Goal: Task Accomplishment & Management: Use online tool/utility

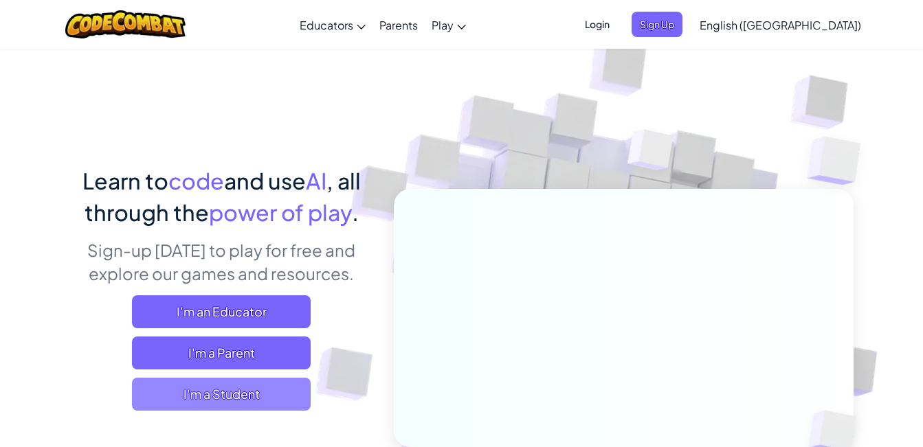
click at [235, 378] on span "I'm a Student" at bounding box center [221, 394] width 179 height 33
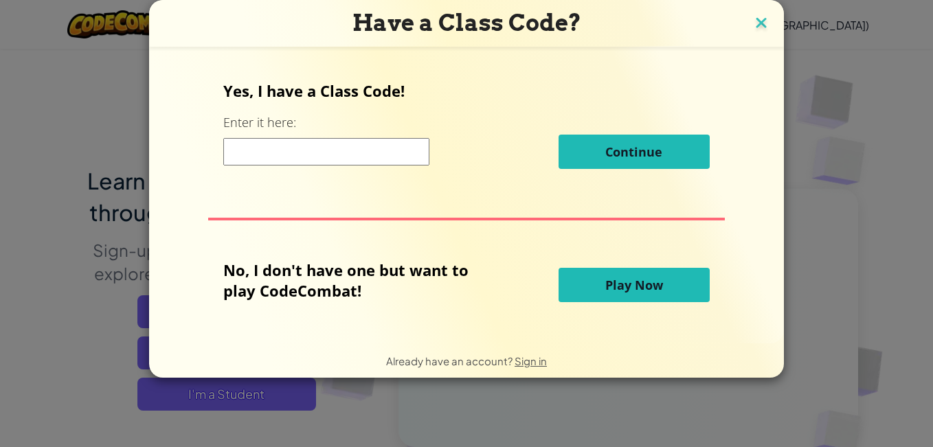
click at [762, 24] on img at bounding box center [761, 24] width 18 height 21
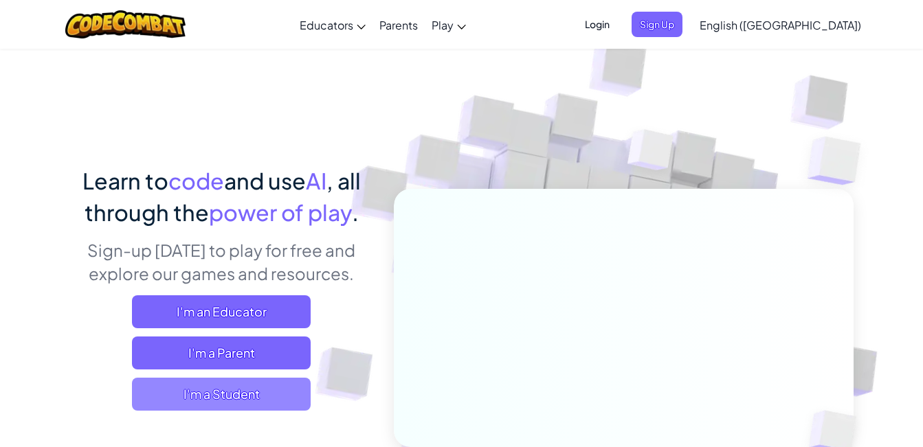
click at [260, 397] on span "I'm a Student" at bounding box center [221, 394] width 179 height 33
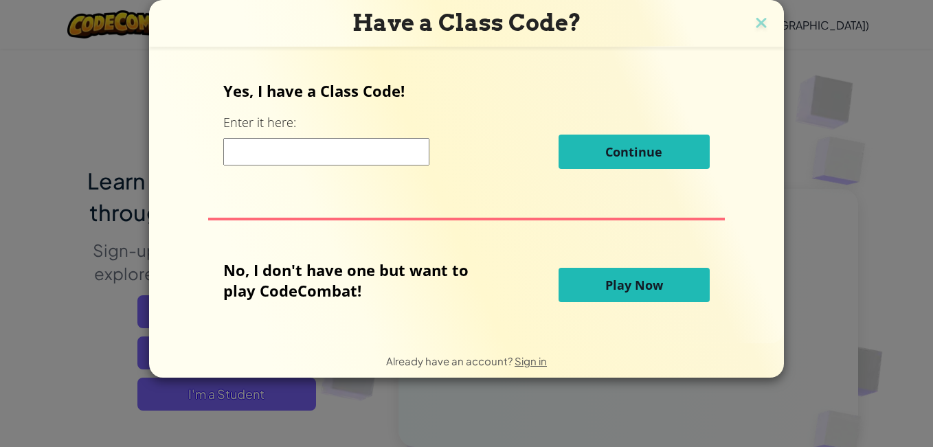
click at [649, 283] on span "Play Now" at bounding box center [634, 285] width 58 height 16
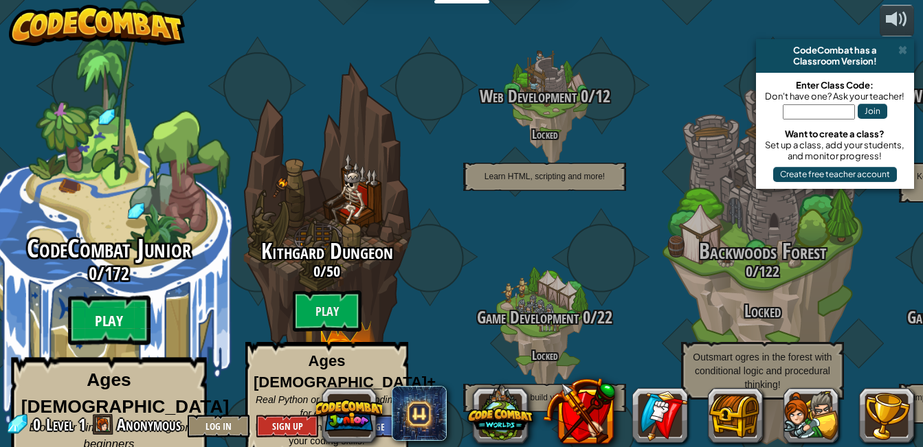
click at [123, 299] on btn "Play" at bounding box center [109, 320] width 82 height 49
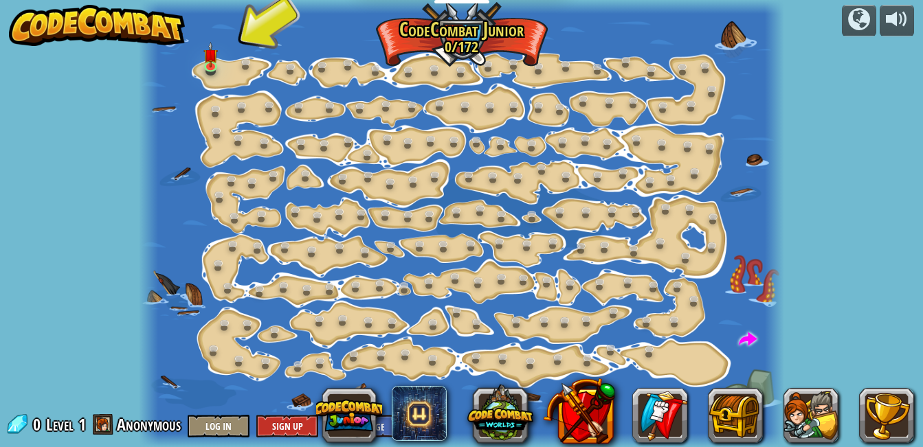
click at [235, 70] on div at bounding box center [461, 223] width 644 height 447
click at [235, 71] on div at bounding box center [461, 223] width 644 height 447
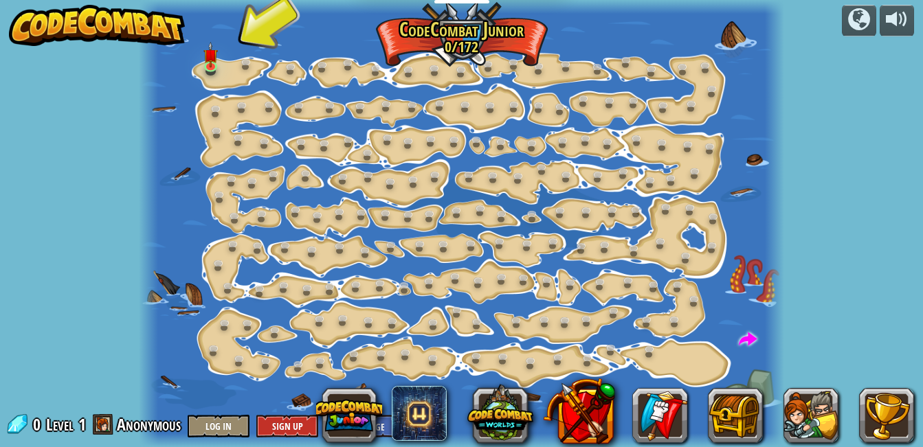
click at [235, 71] on div at bounding box center [461, 223] width 644 height 447
click at [286, 67] on link at bounding box center [293, 69] width 27 height 27
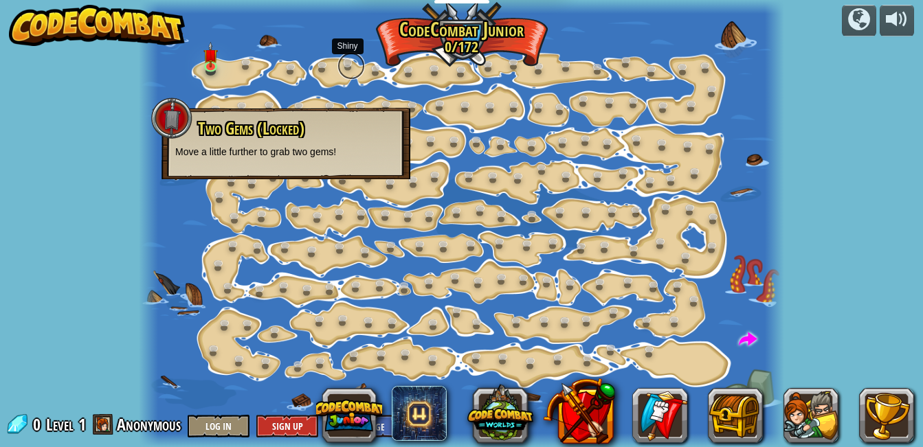
click at [340, 65] on link at bounding box center [350, 65] width 27 height 27
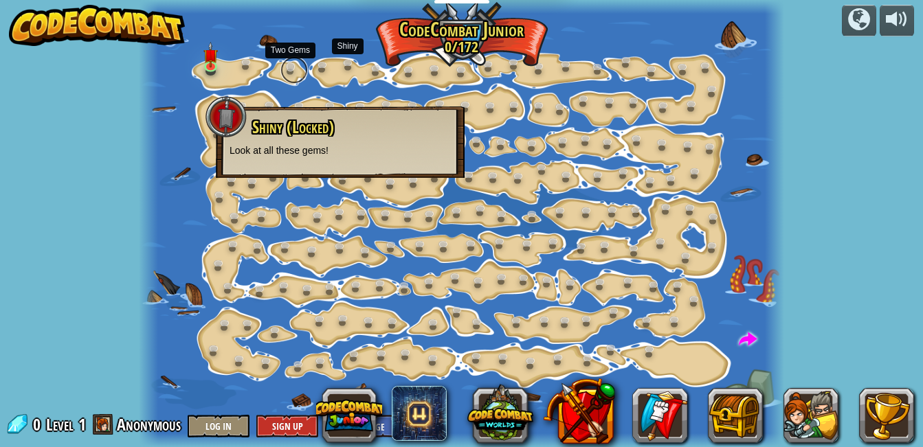
click at [300, 74] on link at bounding box center [293, 69] width 27 height 27
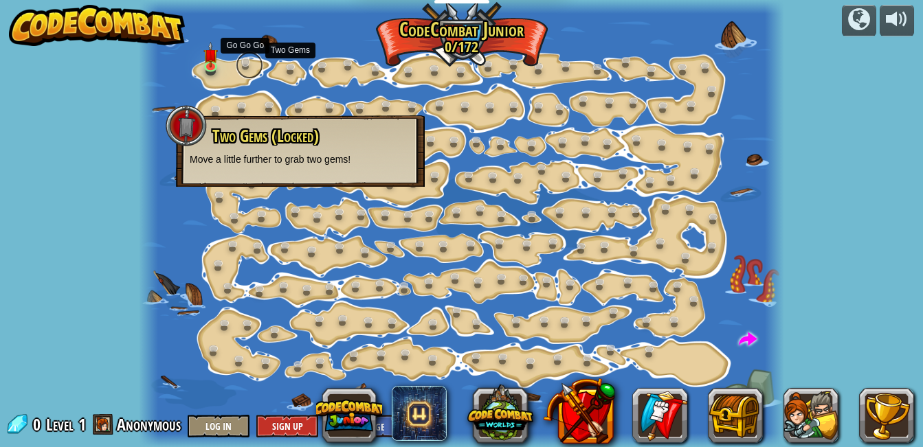
click at [248, 72] on link at bounding box center [249, 65] width 27 height 27
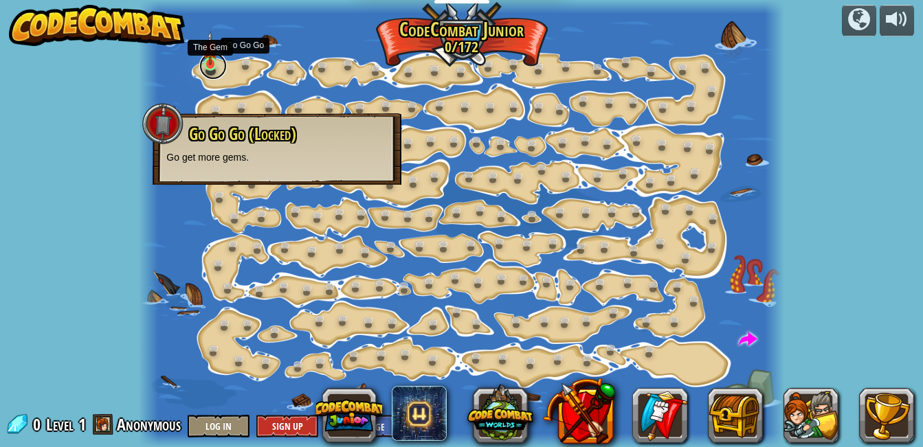
click at [212, 73] on link at bounding box center [212, 65] width 27 height 27
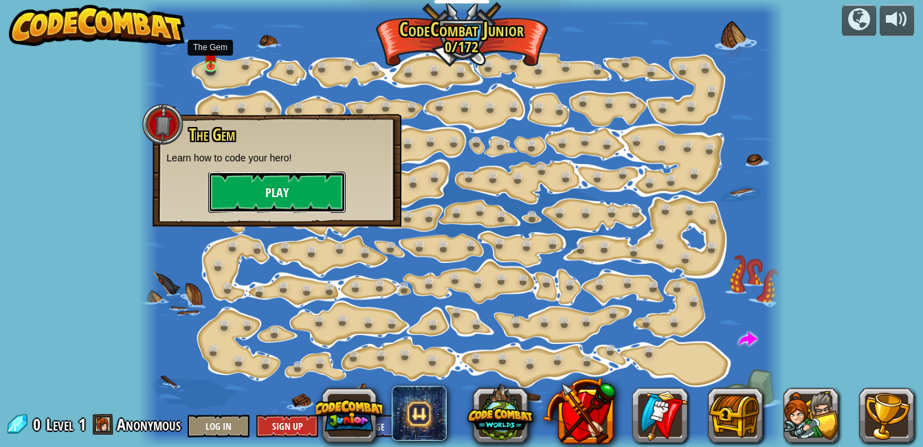
click at [249, 191] on button "Play" at bounding box center [276, 192] width 137 height 41
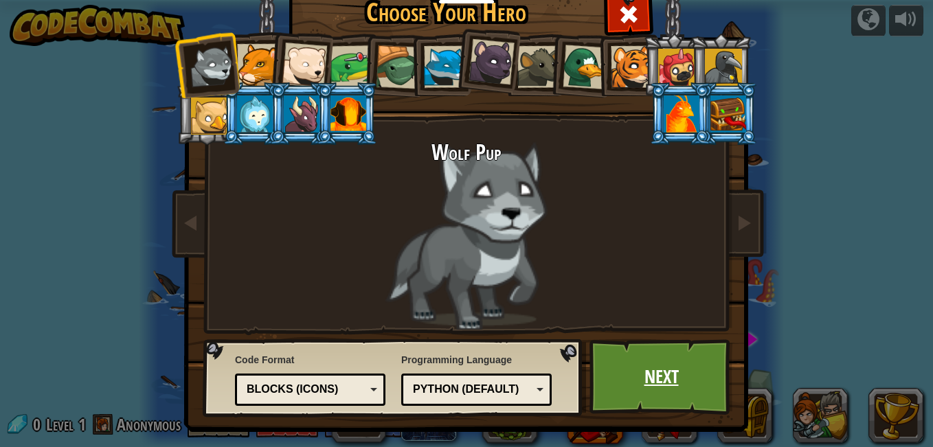
click at [605, 360] on link "Next" at bounding box center [661, 377] width 144 height 76
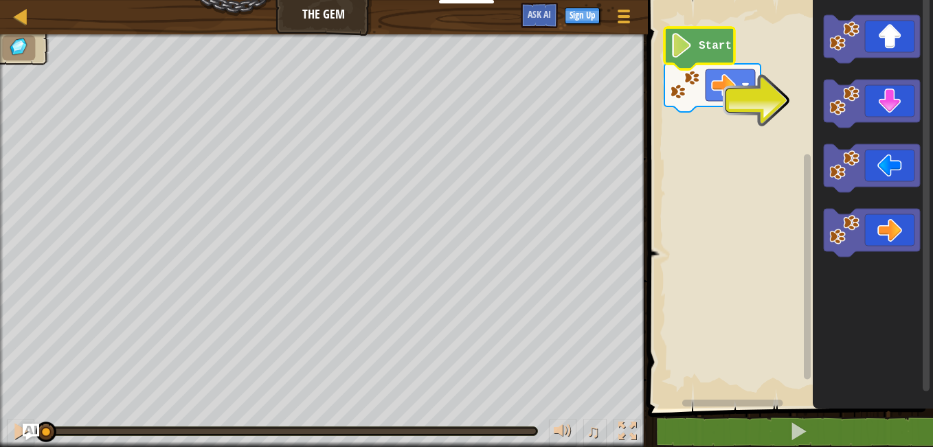
click at [695, 50] on icon "Blockly Workspace" at bounding box center [699, 48] width 70 height 42
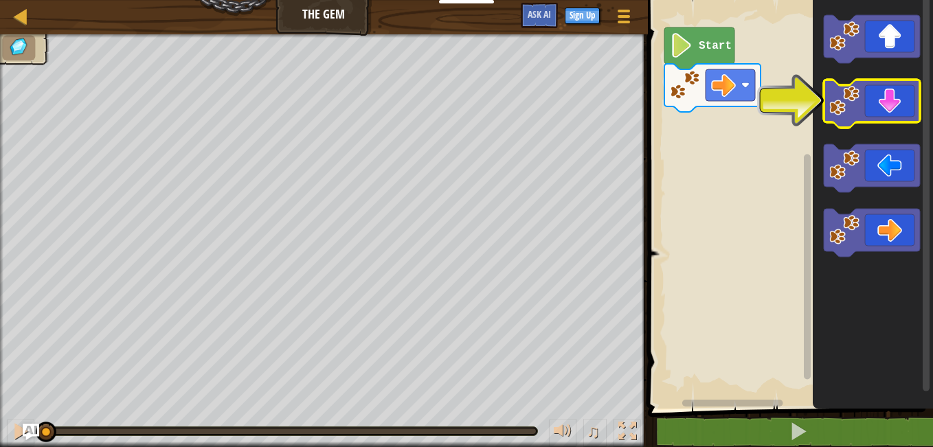
click at [863, 114] on icon "Blockly Workspace" at bounding box center [872, 104] width 96 height 48
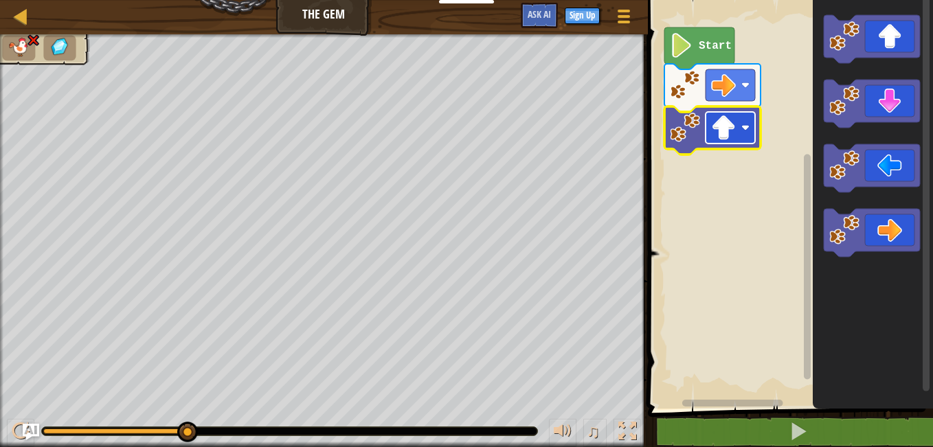
click at [744, 127] on image "Blockly Workspace" at bounding box center [745, 128] width 8 height 8
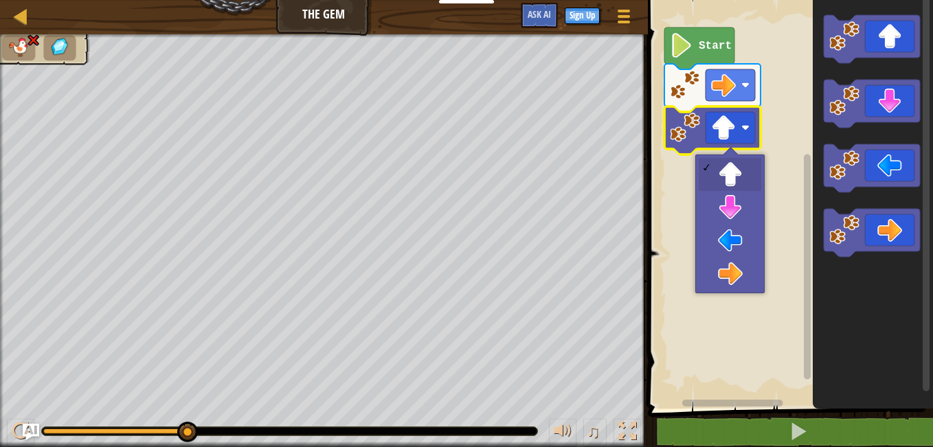
click at [704, 56] on icon "Blockly Workspace" at bounding box center [699, 48] width 70 height 42
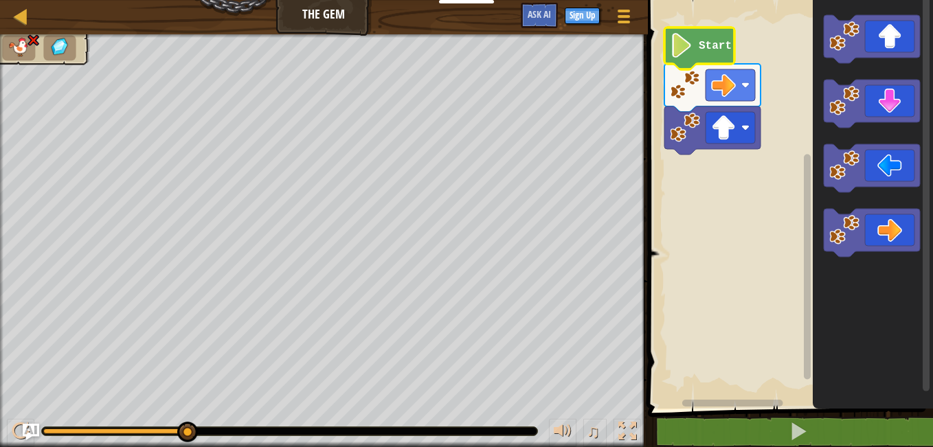
click at [704, 56] on icon "Blockly Workspace" at bounding box center [699, 48] width 70 height 42
